Goal: Transaction & Acquisition: Purchase product/service

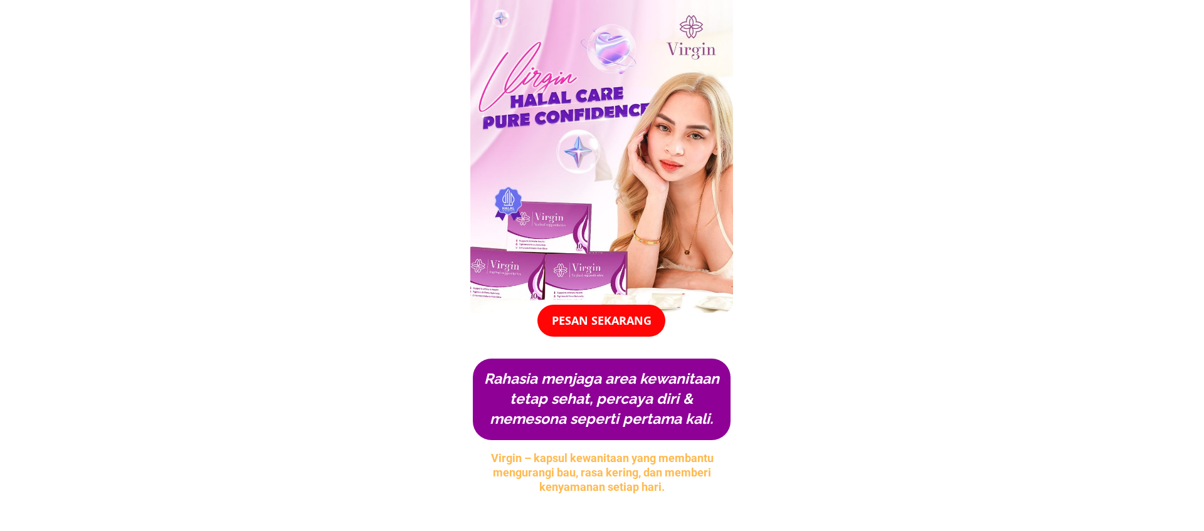
scroll to position [945, 0]
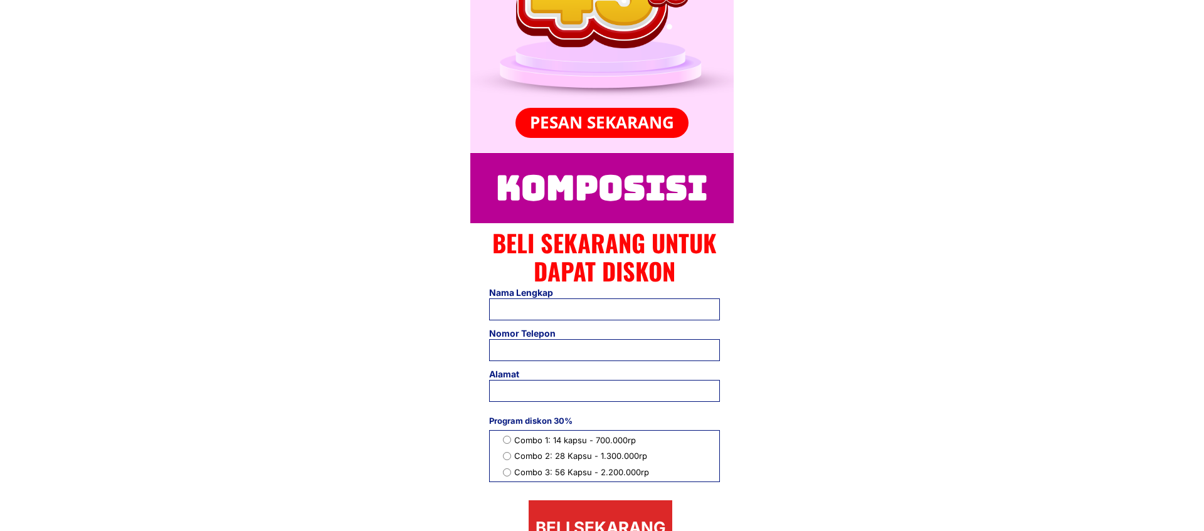
scroll to position [1577, 0]
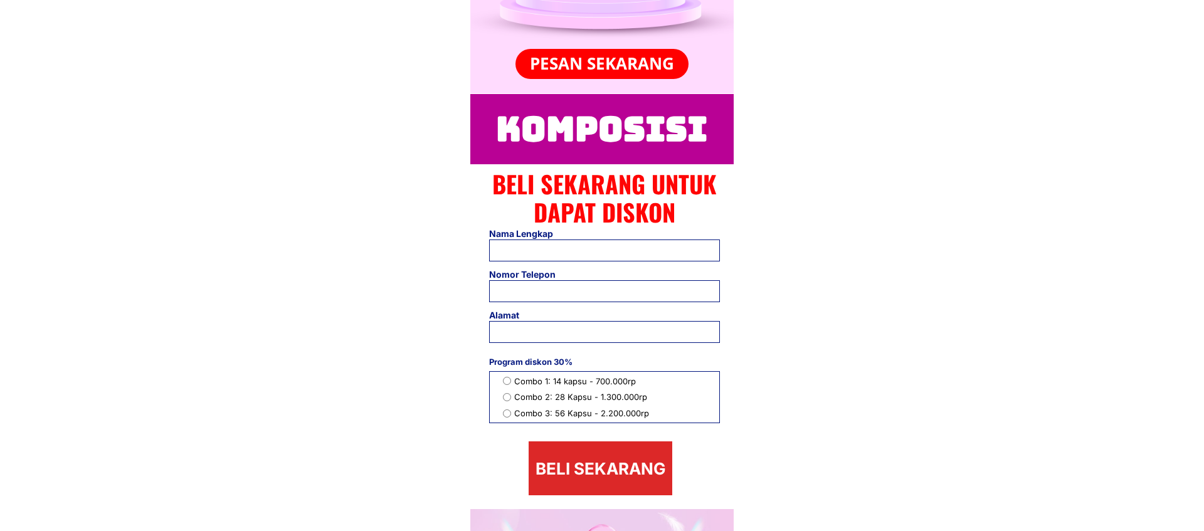
click at [546, 256] on input "text" at bounding box center [604, 250] width 209 height 21
type input "t"
drag, startPoint x: 534, startPoint y: 256, endPoint x: 456, endPoint y: 255, distance: 77.8
type input "Tuấn"
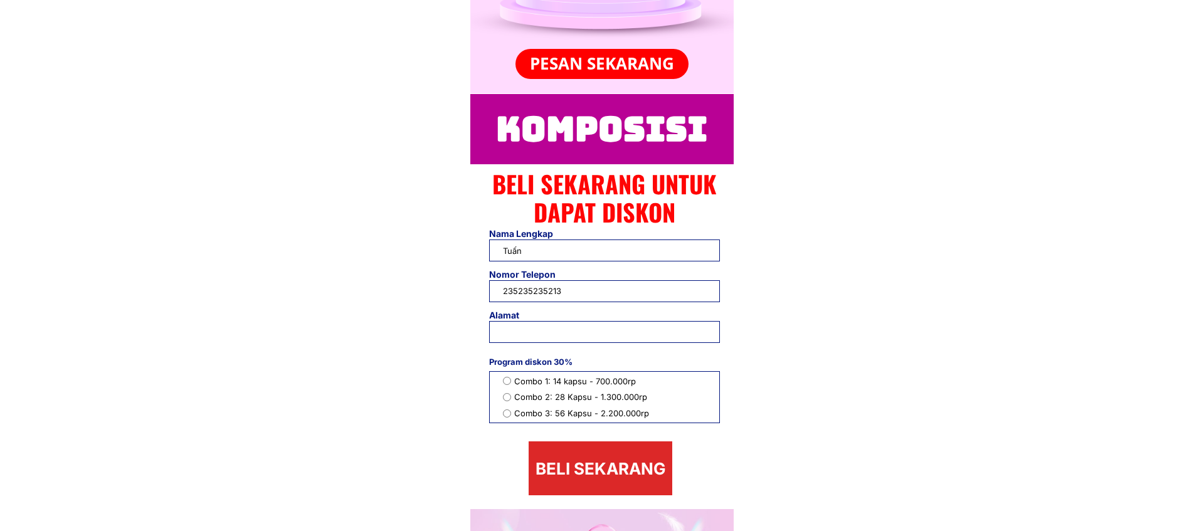
type input "235235235213"
type input "Test"
click at [531, 399] on span "Combo 2: 28 Kapsu - 1.300.000rp" at bounding box center [581, 397] width 135 height 13
radio input "true"
click at [601, 479] on p "Beli sekarang" at bounding box center [601, 468] width 144 height 54
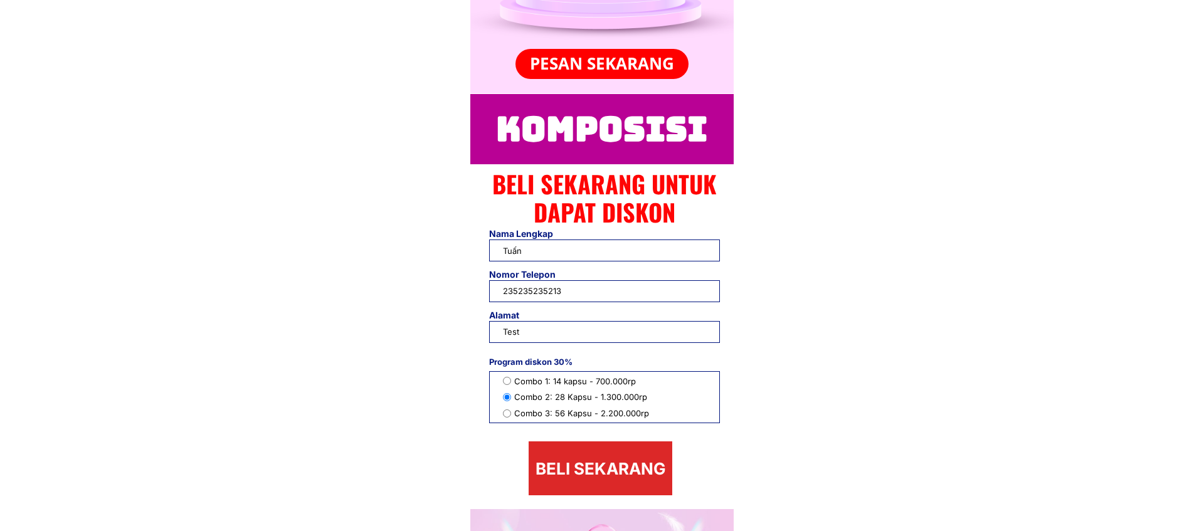
click at [560, 450] on p "Beli sekarang" at bounding box center [601, 468] width 144 height 54
click at [594, 456] on p "Beli sekarang" at bounding box center [601, 468] width 144 height 54
drag, startPoint x: 581, startPoint y: 292, endPoint x: 451, endPoint y: 294, distance: 129.8
type input "111"
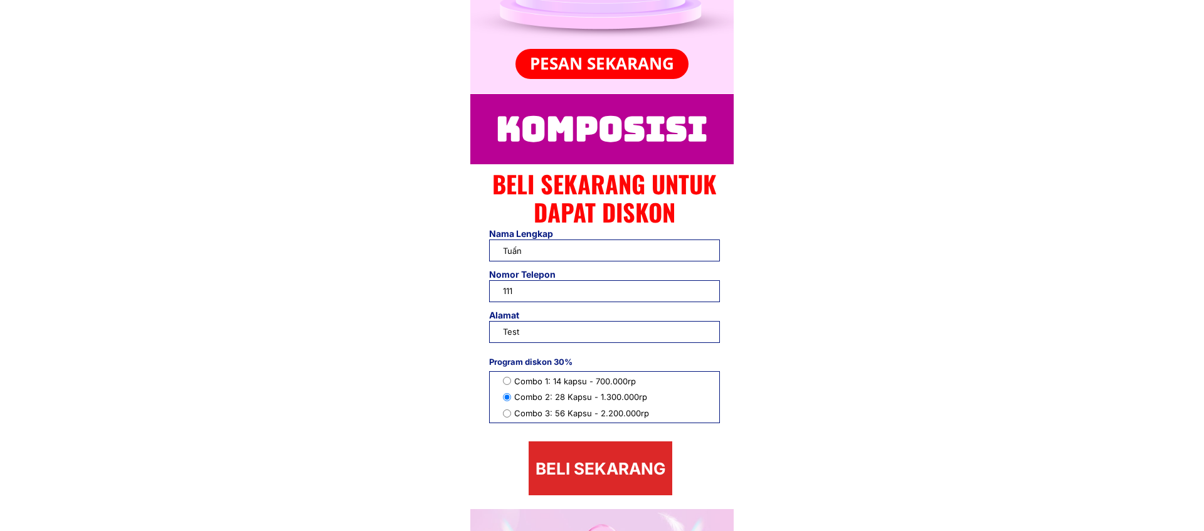
click at [589, 469] on p "Beli sekarang" at bounding box center [601, 468] width 144 height 54
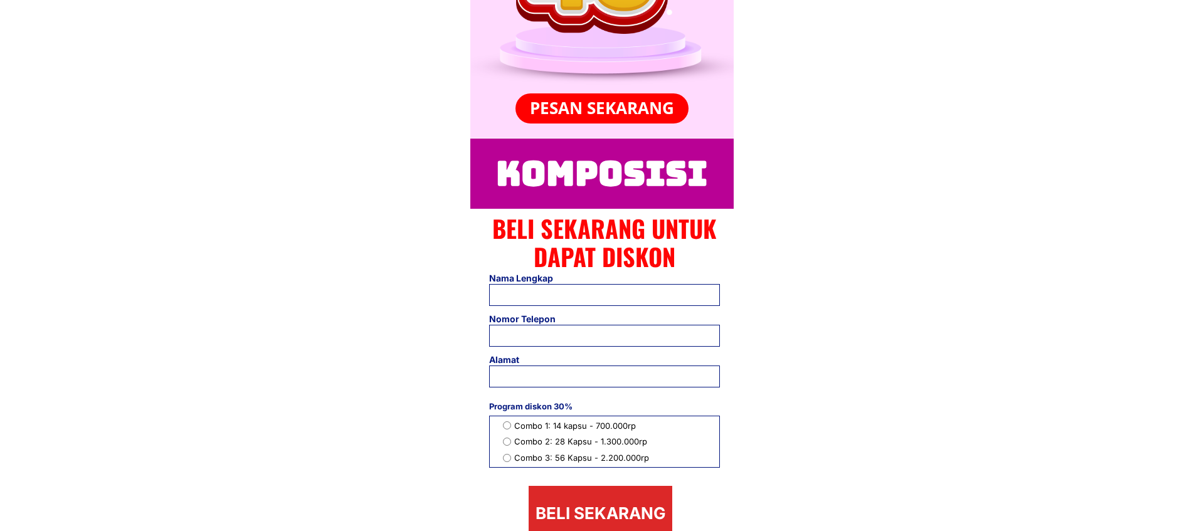
scroll to position [1655, 0]
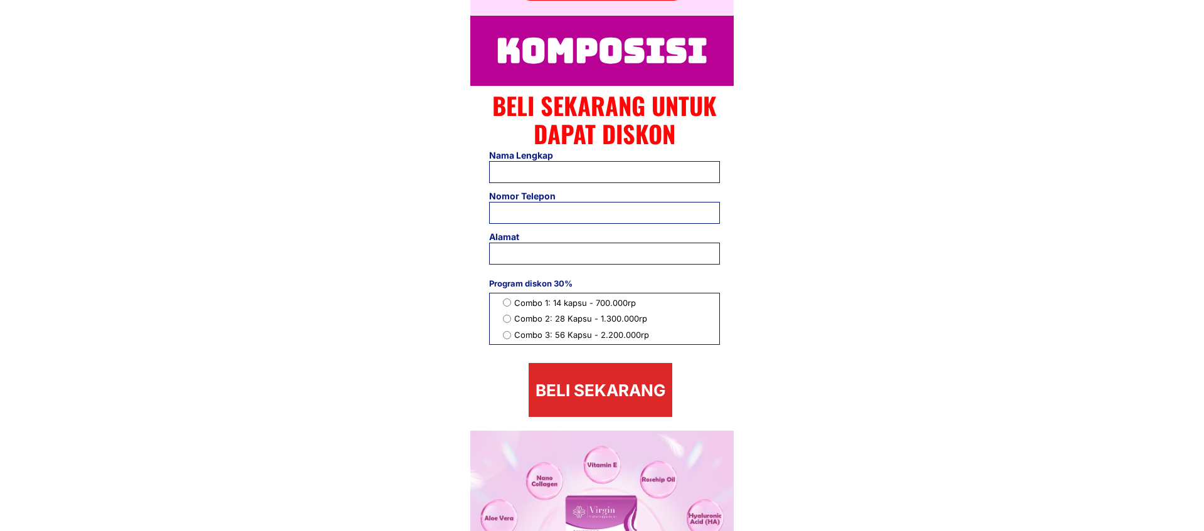
click at [544, 218] on input "tel" at bounding box center [604, 213] width 209 height 21
type input "2134324231"
click at [536, 179] on input "text" at bounding box center [604, 172] width 209 height 21
type input "Tuấn"
click at [542, 250] on input "text" at bounding box center [604, 253] width 209 height 21
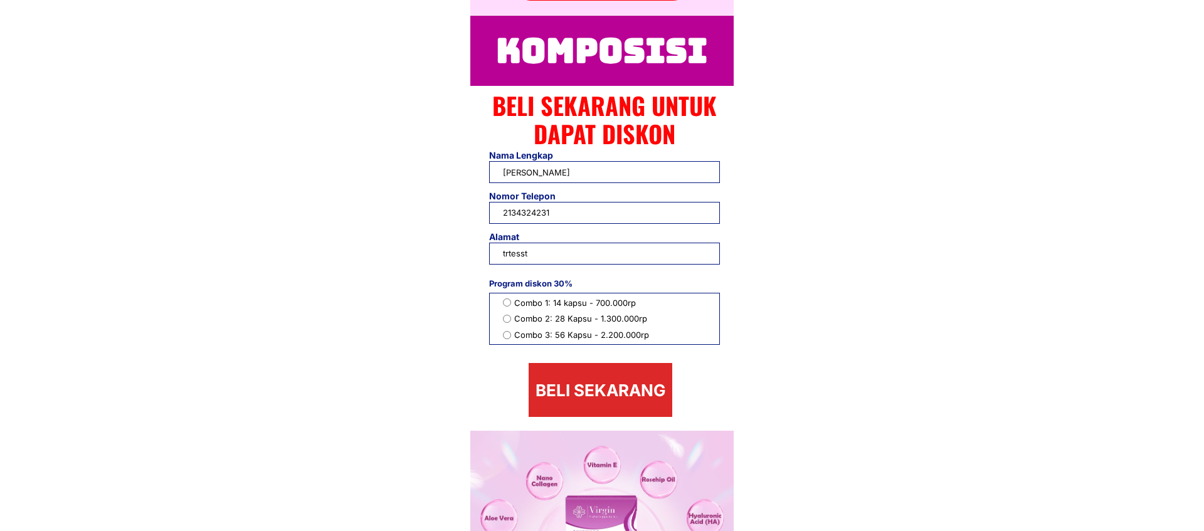
type input "trtesst"
click at [536, 305] on span "Combo 1: 14 kapsu - 700.000rp" at bounding box center [581, 303] width 135 height 13
radio input "true"
click at [572, 379] on p "Beli sekarang" at bounding box center [601, 390] width 144 height 54
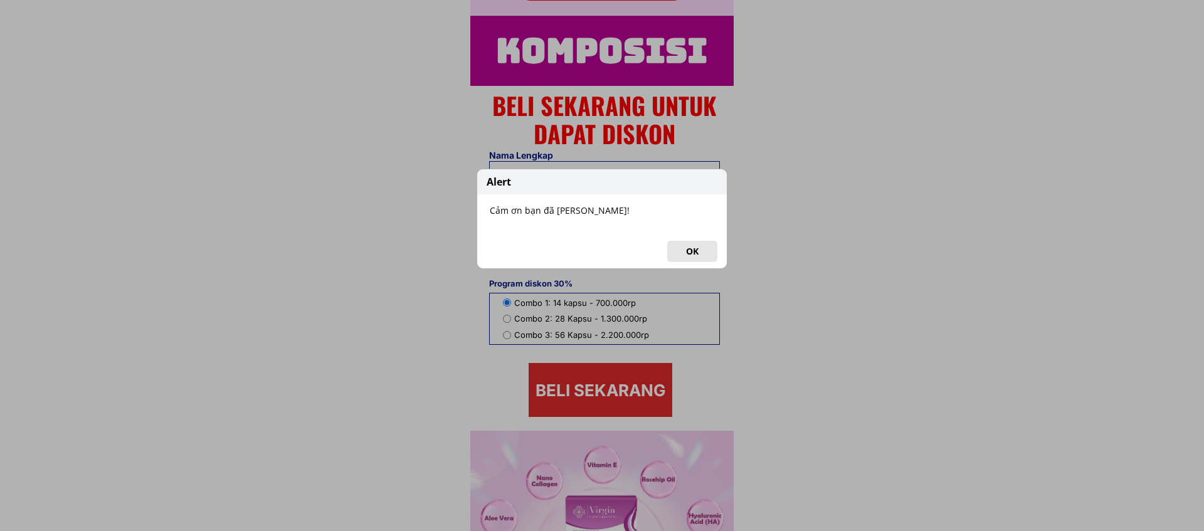
click at [699, 256] on button "OK" at bounding box center [692, 251] width 50 height 21
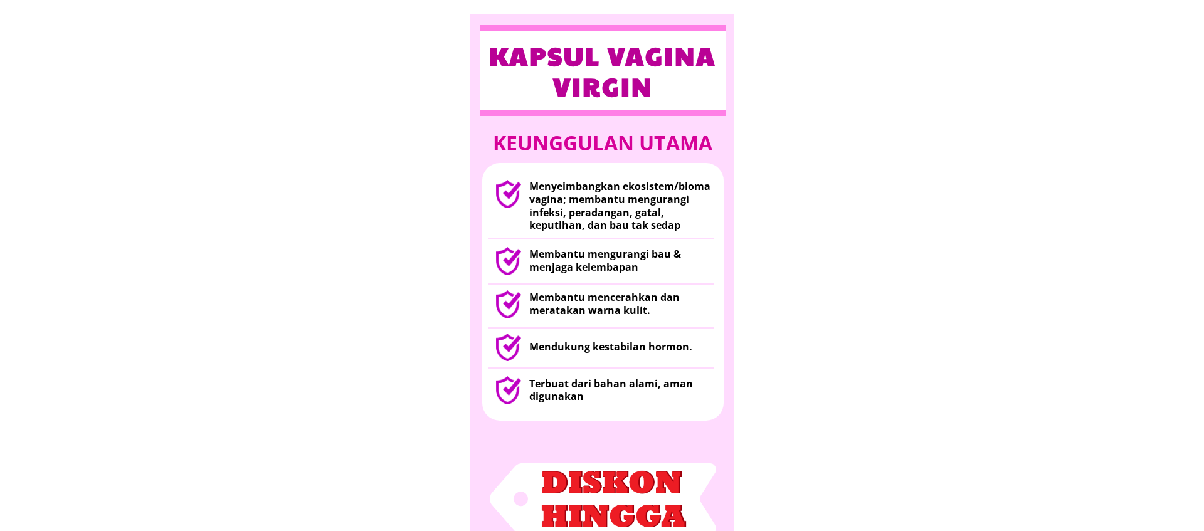
scroll to position [939, 0]
